Goal: Task Accomplishment & Management: Use online tool/utility

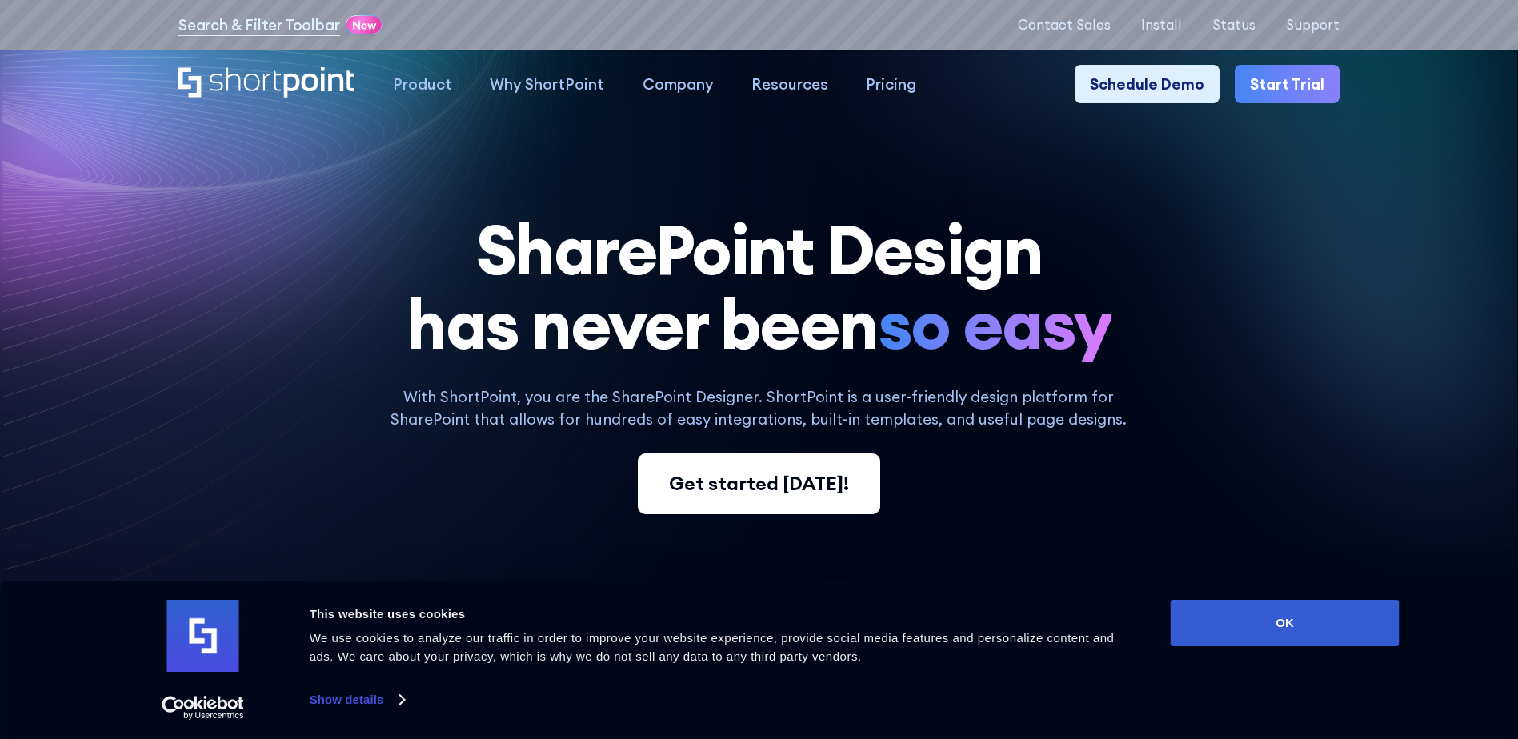
click at [818, 482] on div "Get started [DATE]!" at bounding box center [759, 484] width 180 height 29
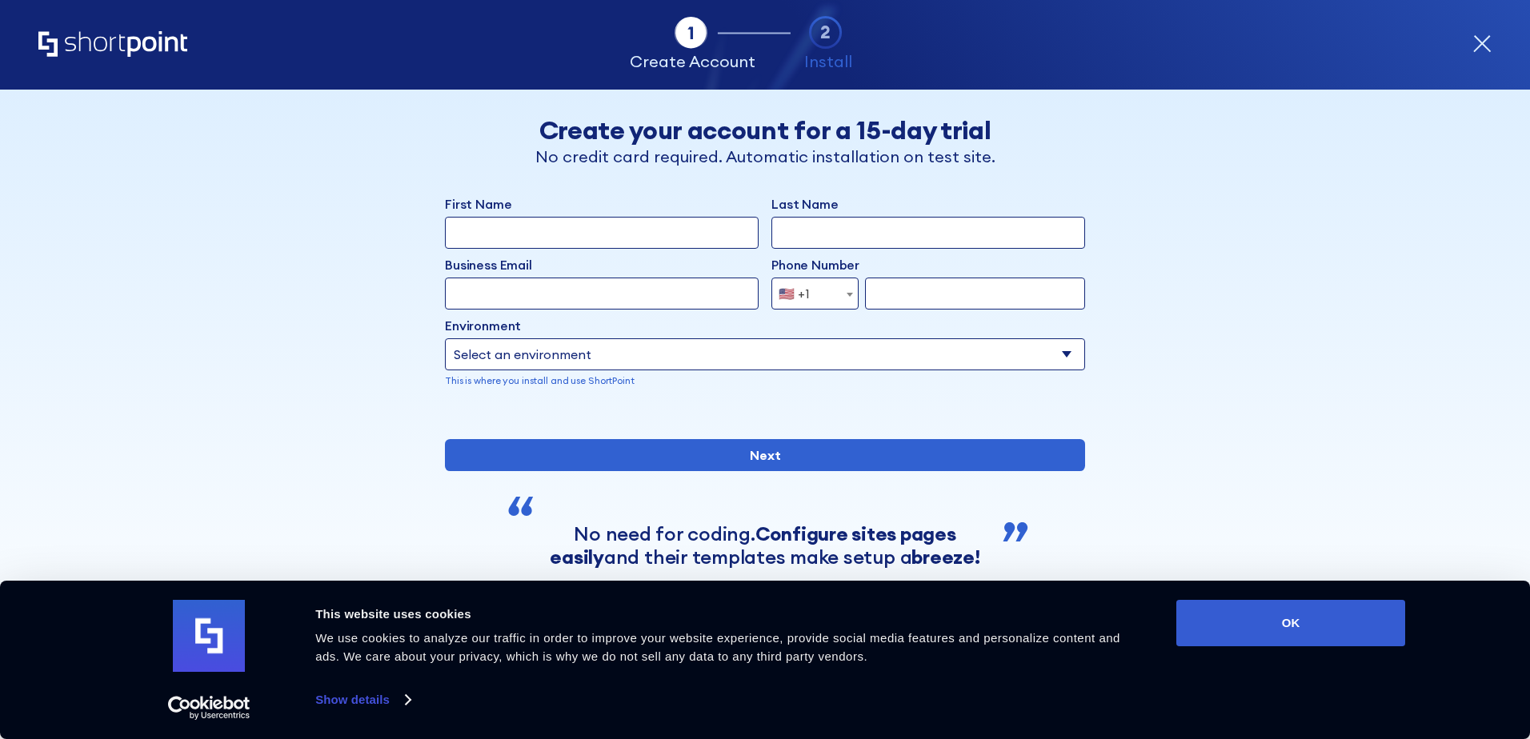
click at [108, 36] on icon "Home" at bounding box center [112, 44] width 149 height 26
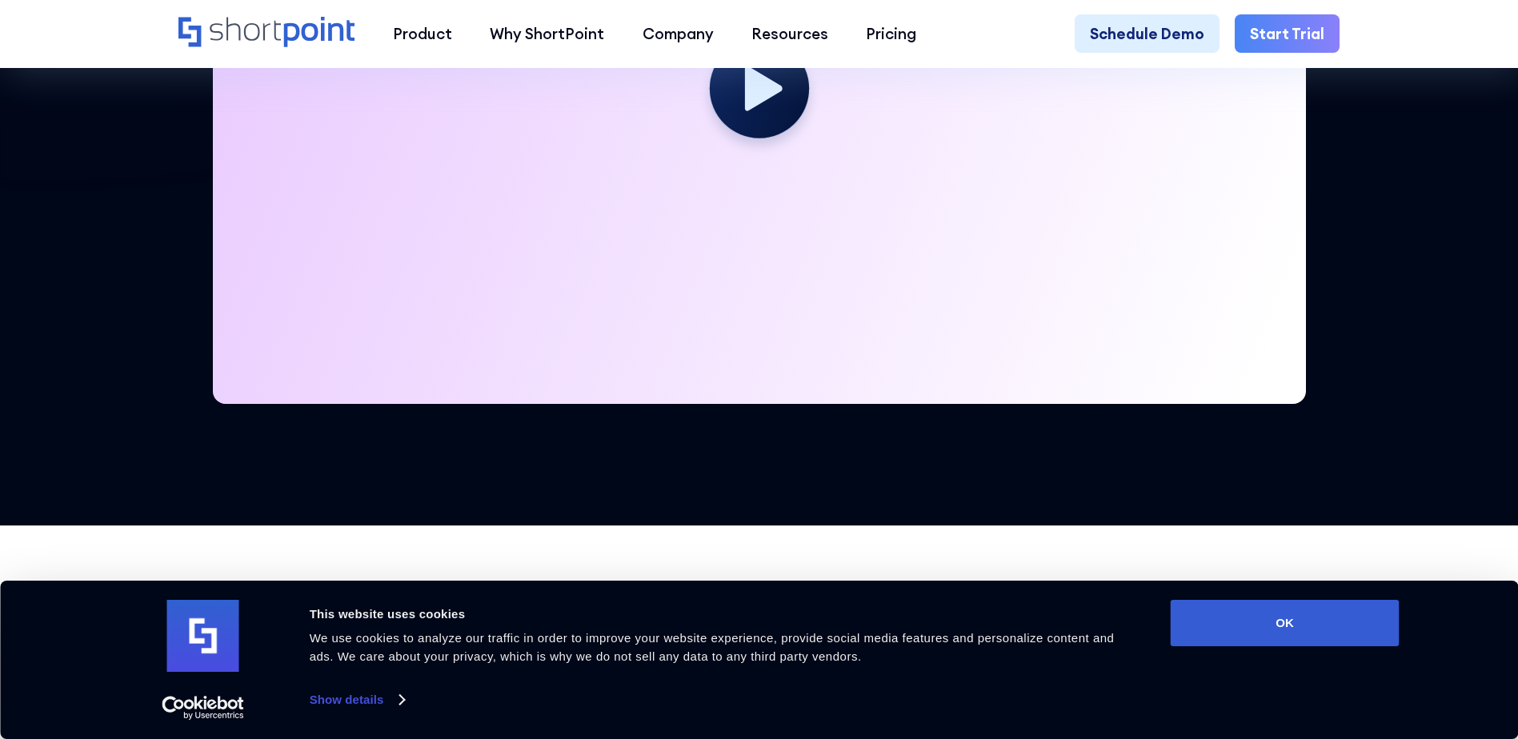
scroll to position [800, 0]
